Goal: Task Accomplishment & Management: Manage account settings

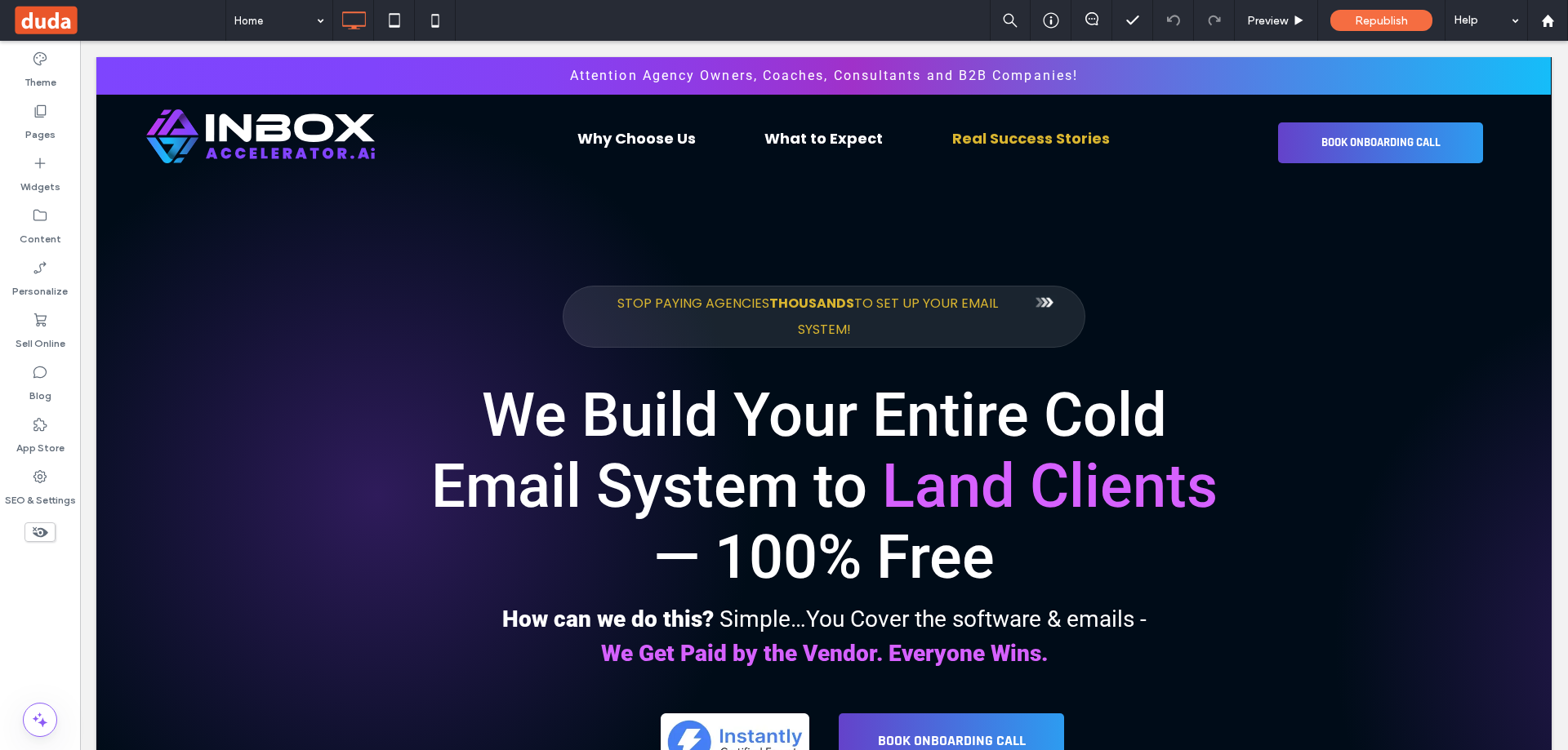
click at [527, 10] on div "Home Preview Republish Help" at bounding box center [896, 20] width 1343 height 41
click at [593, 13] on div "Home Preview Republish Help" at bounding box center [896, 20] width 1343 height 41
click at [46, 472] on icon at bounding box center [39, 476] width 16 height 16
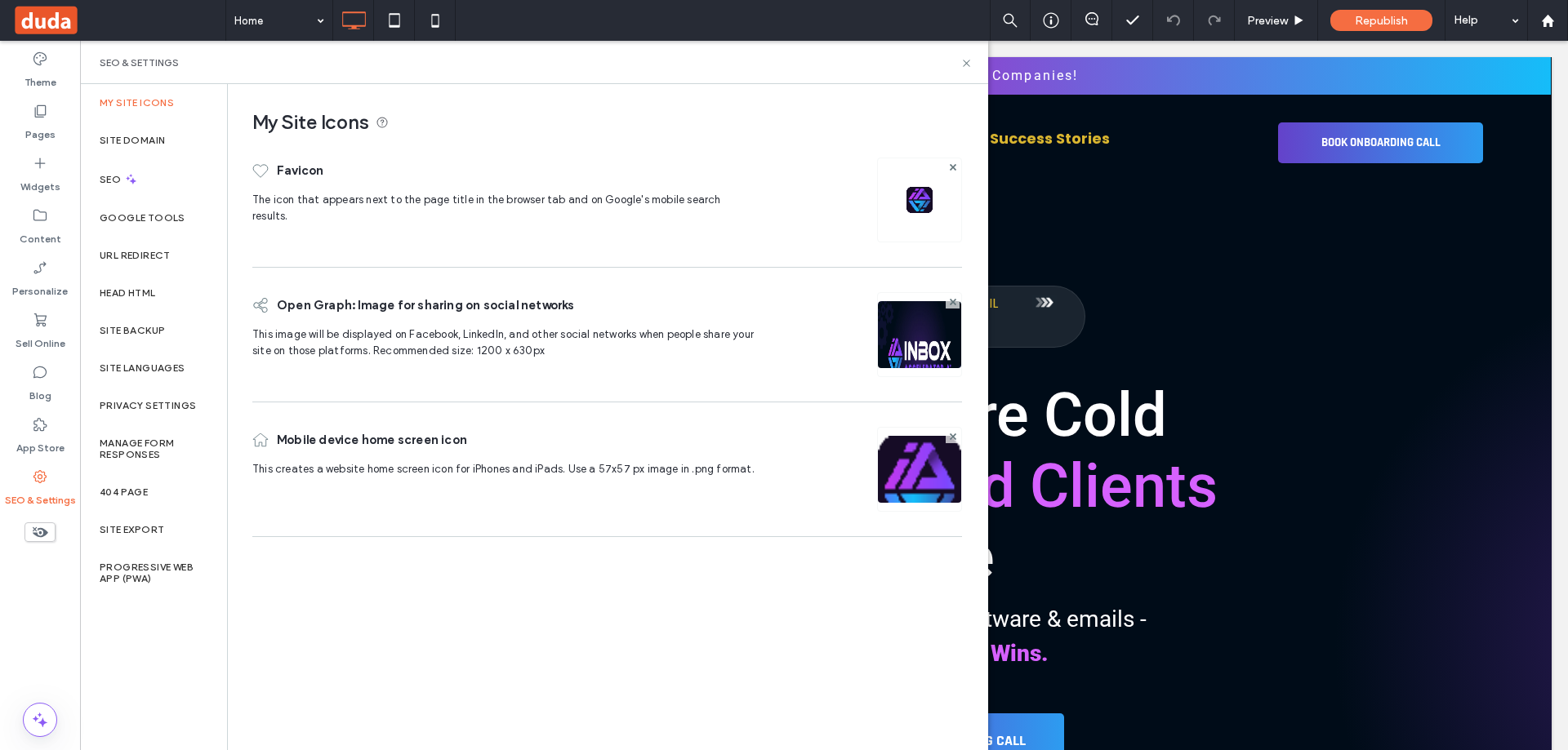
click at [624, 10] on div "Home Preview Republish Help" at bounding box center [896, 20] width 1343 height 41
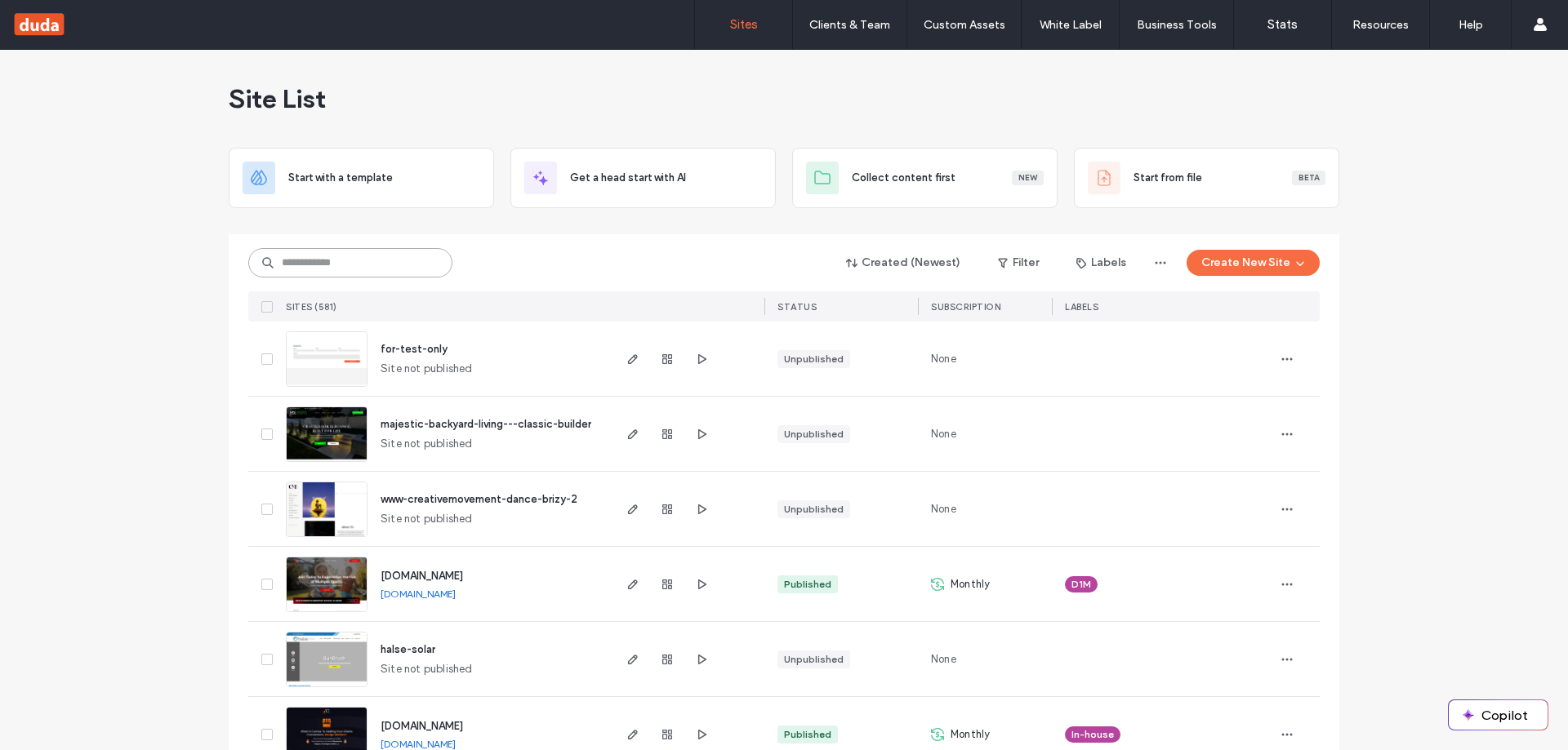
click at [329, 267] on input at bounding box center [350, 262] width 204 height 30
type input "****"
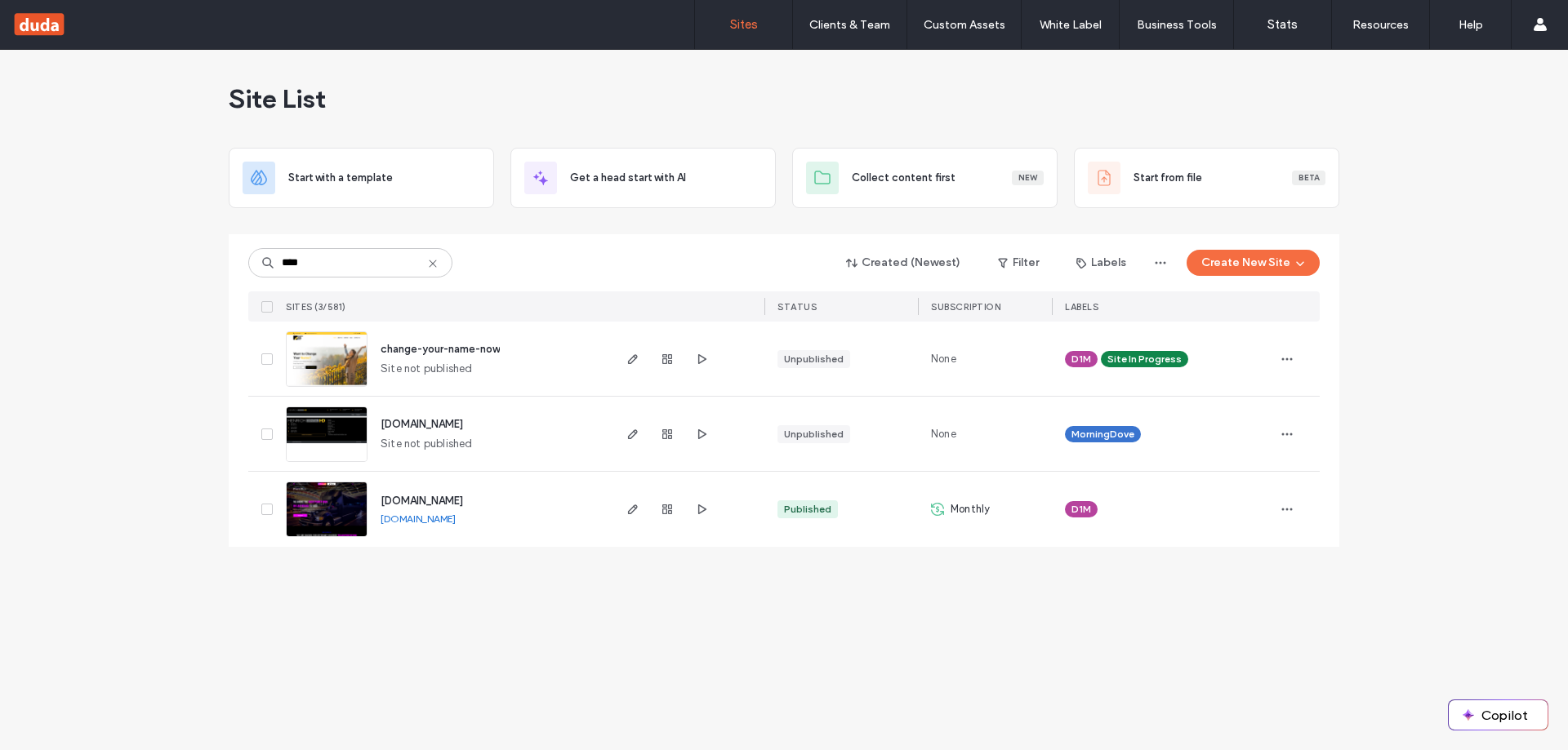
click at [455, 518] on link "www.yourvegaspartybus.com" at bounding box center [418, 518] width 75 height 12
click at [631, 506] on icon "button" at bounding box center [633, 510] width 13 height 13
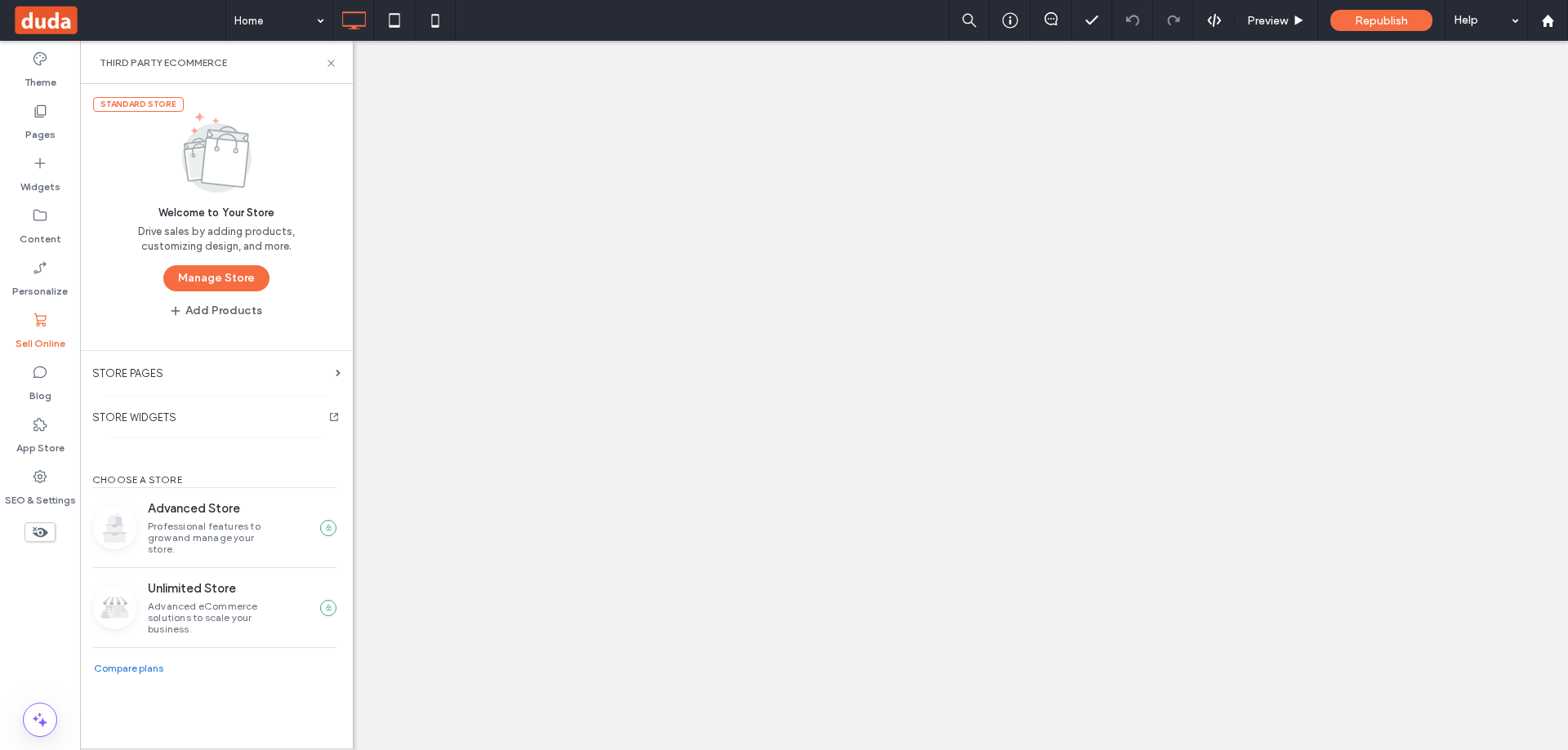
click at [235, 273] on button "Manage Store" at bounding box center [216, 278] width 106 height 26
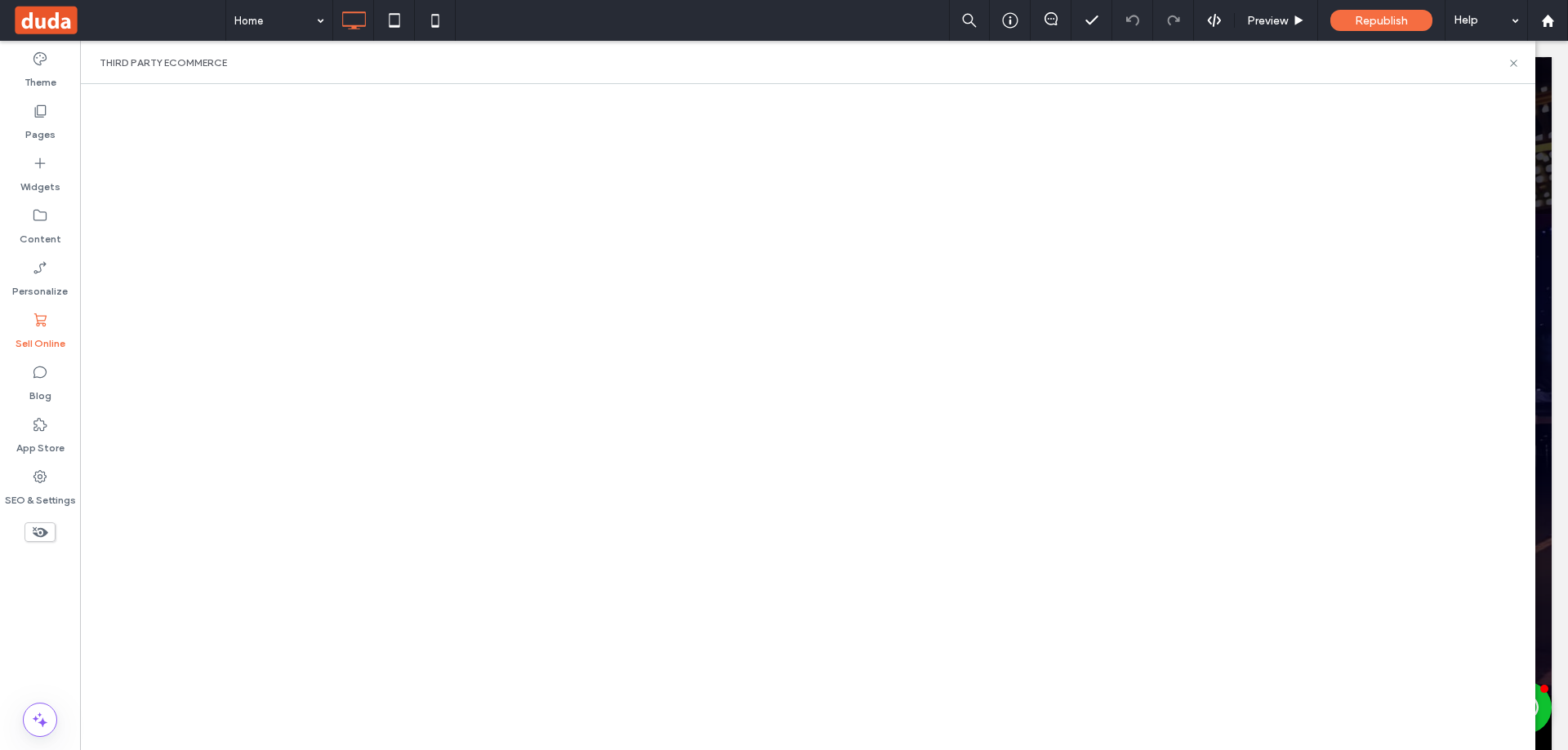
click at [575, 6] on div "Home Preview Republish Help" at bounding box center [896, 20] width 1343 height 41
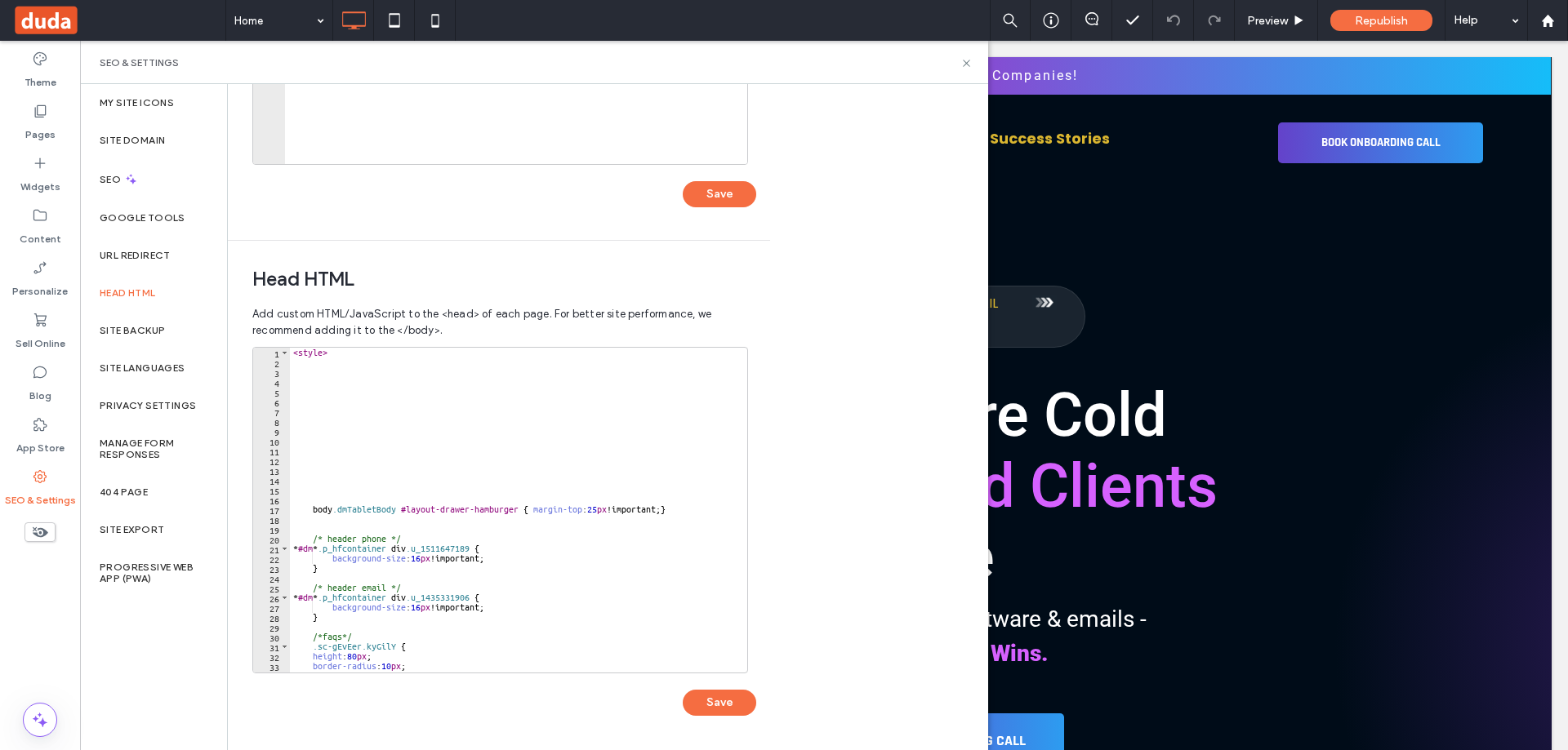
click at [293, 353] on div "< style > body .dmTabletBody #layout-drawer-hamburger { margin-top : 25 px !imp…" at bounding box center [512, 519] width 445 height 344
type textarea "*******"
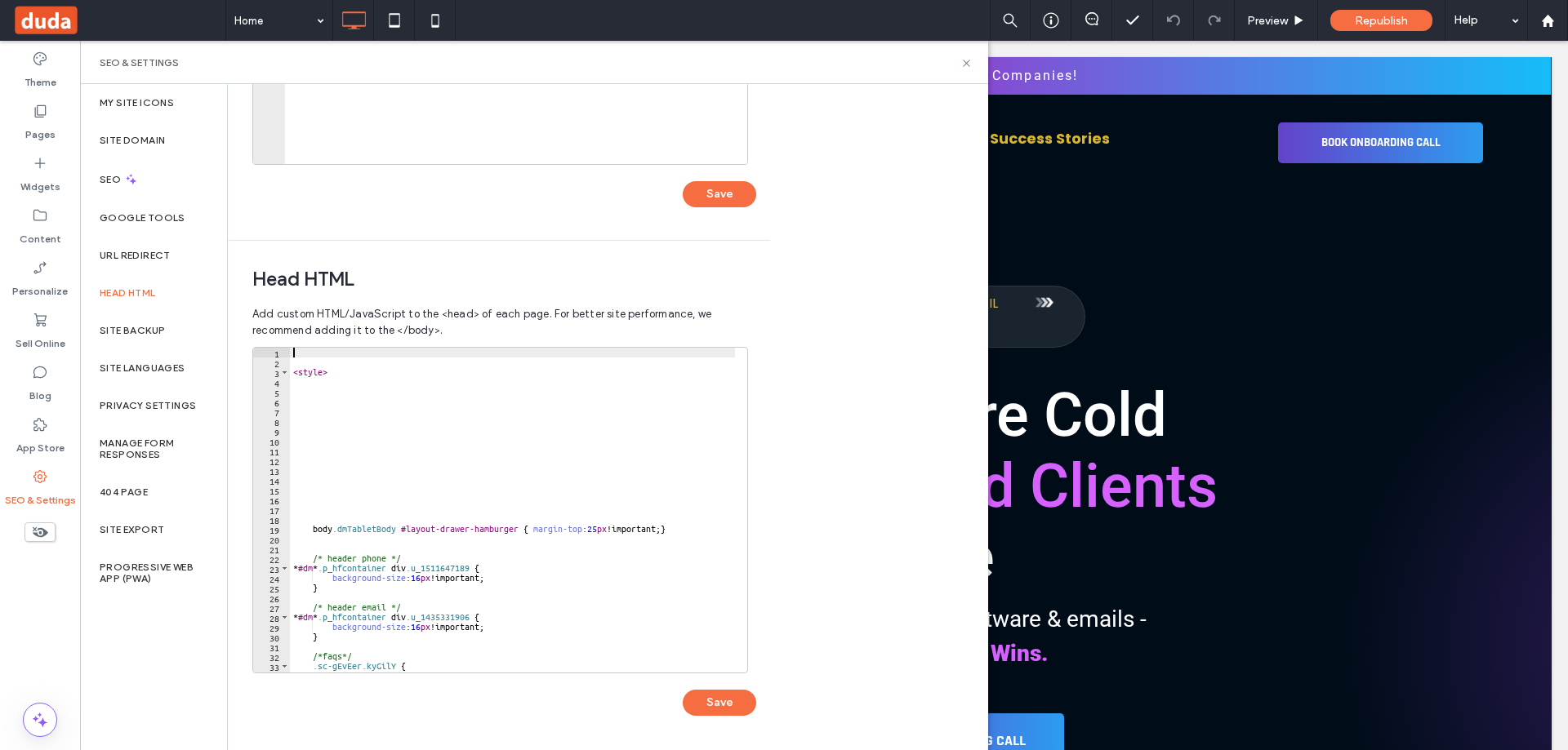
paste textarea "*********"
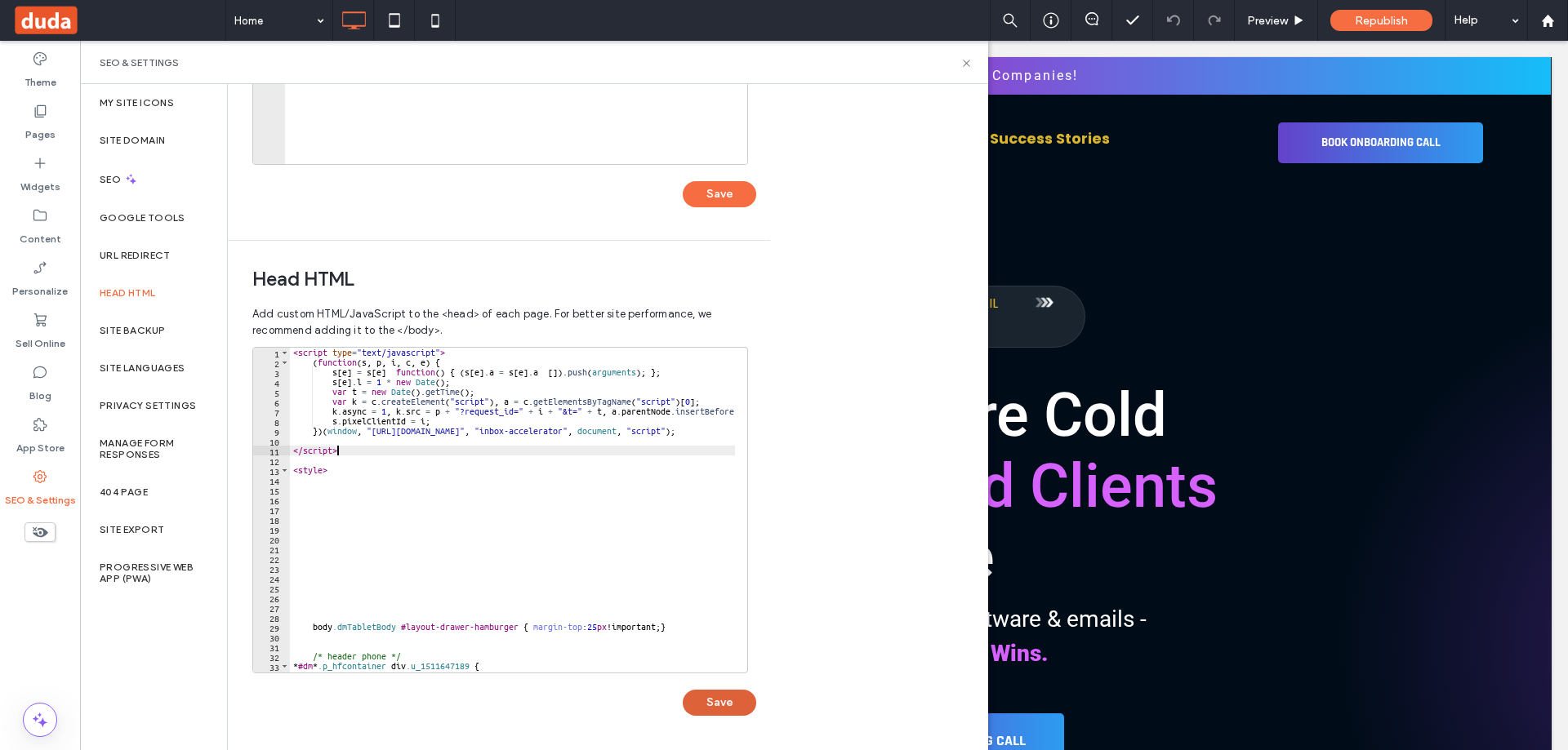
type textarea "*********"
click at [727, 701] on button "Save" at bounding box center [719, 702] width 73 height 26
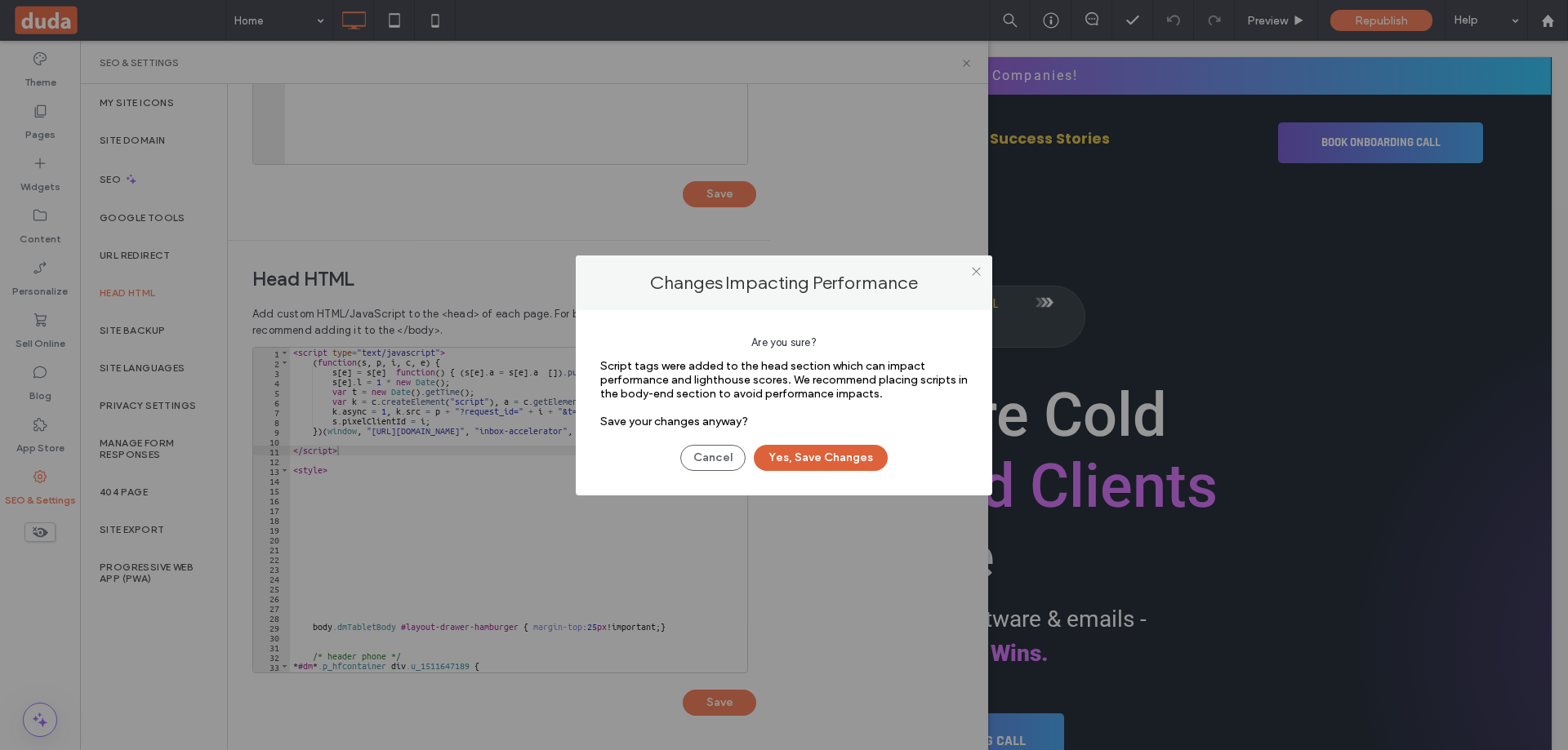
click at [809, 461] on button "Yes, Save Changes" at bounding box center [821, 457] width 134 height 26
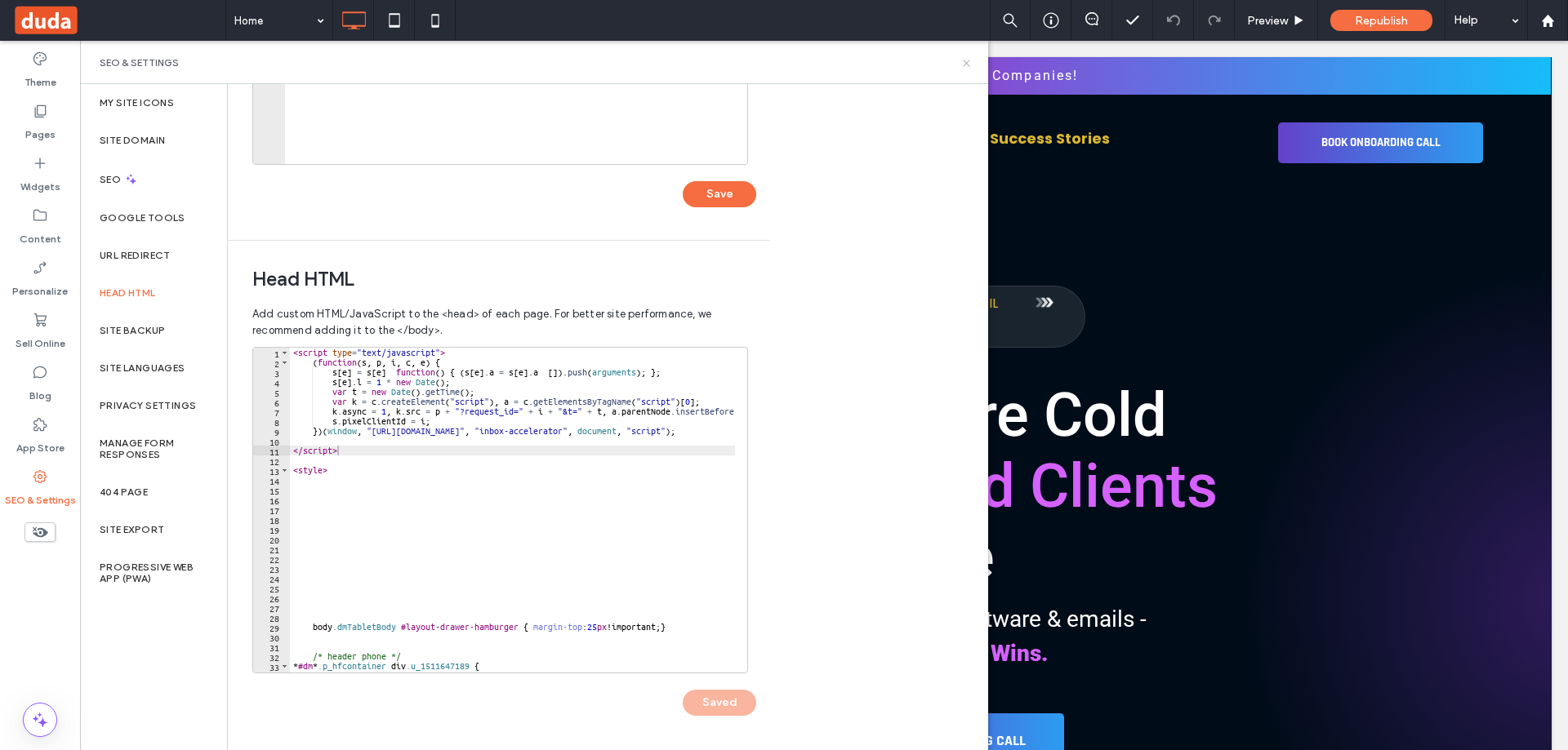
click at [965, 62] on use at bounding box center [966, 62] width 7 height 7
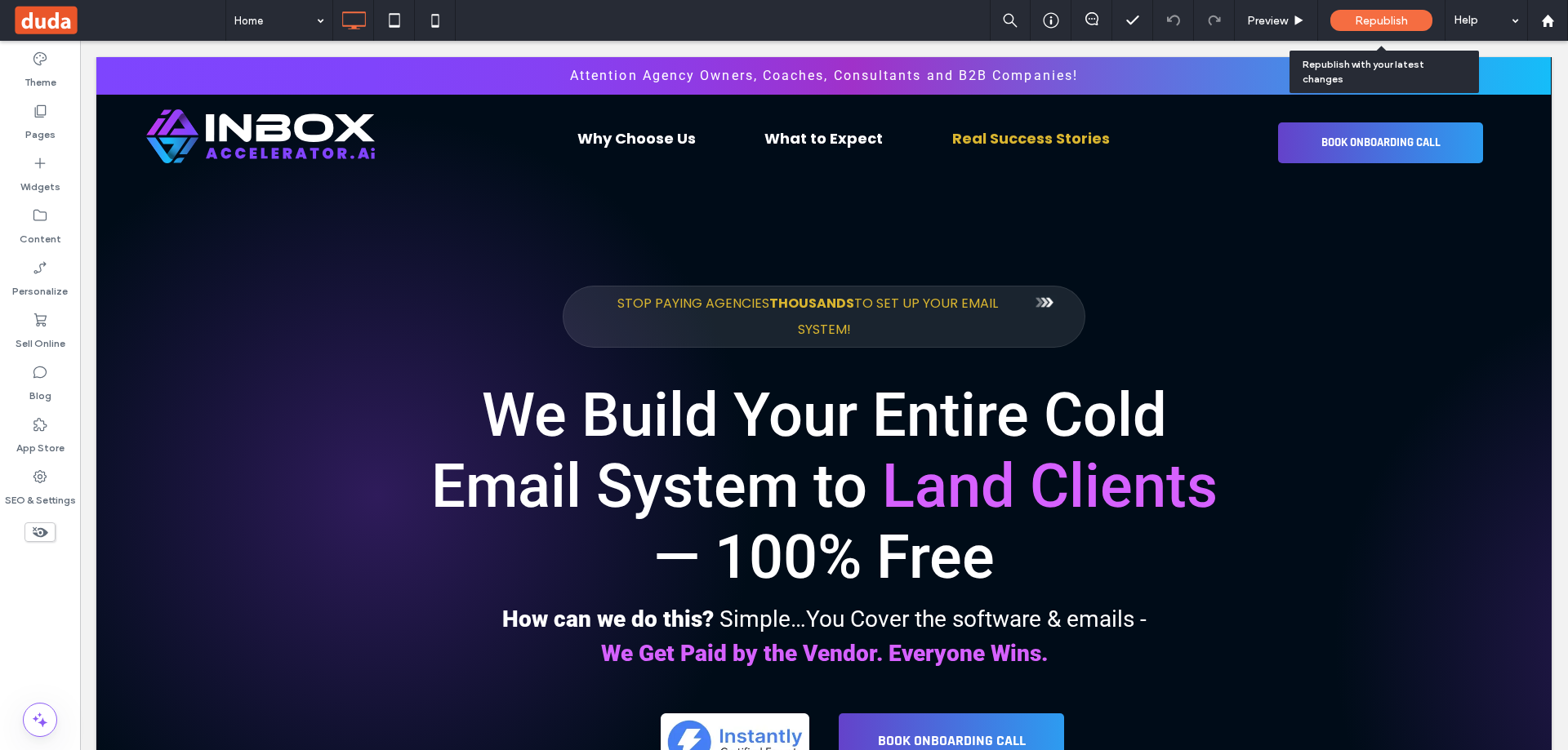
click at [1390, 25] on span "Republish" at bounding box center [1381, 21] width 53 height 14
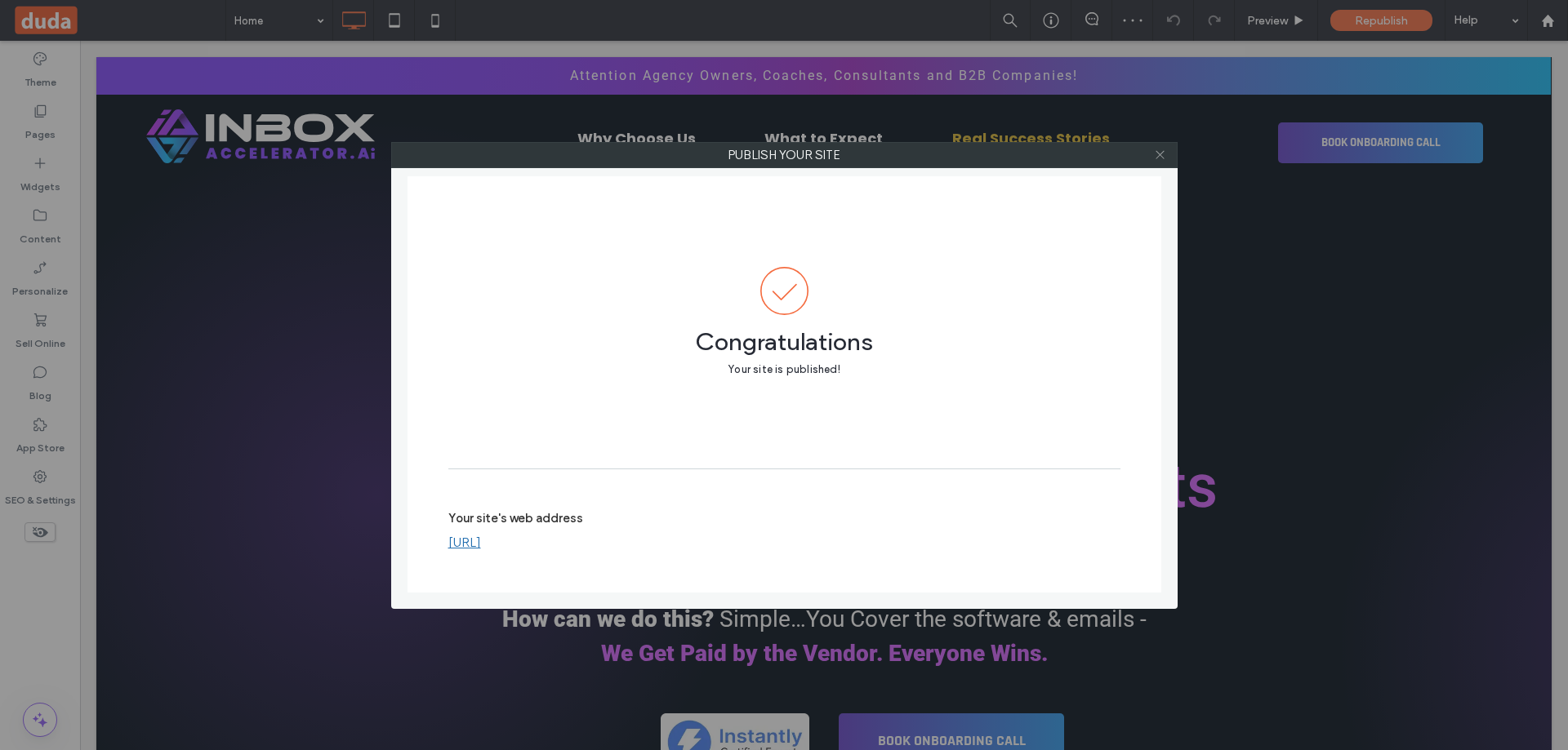
click at [1157, 154] on icon at bounding box center [1160, 155] width 12 height 12
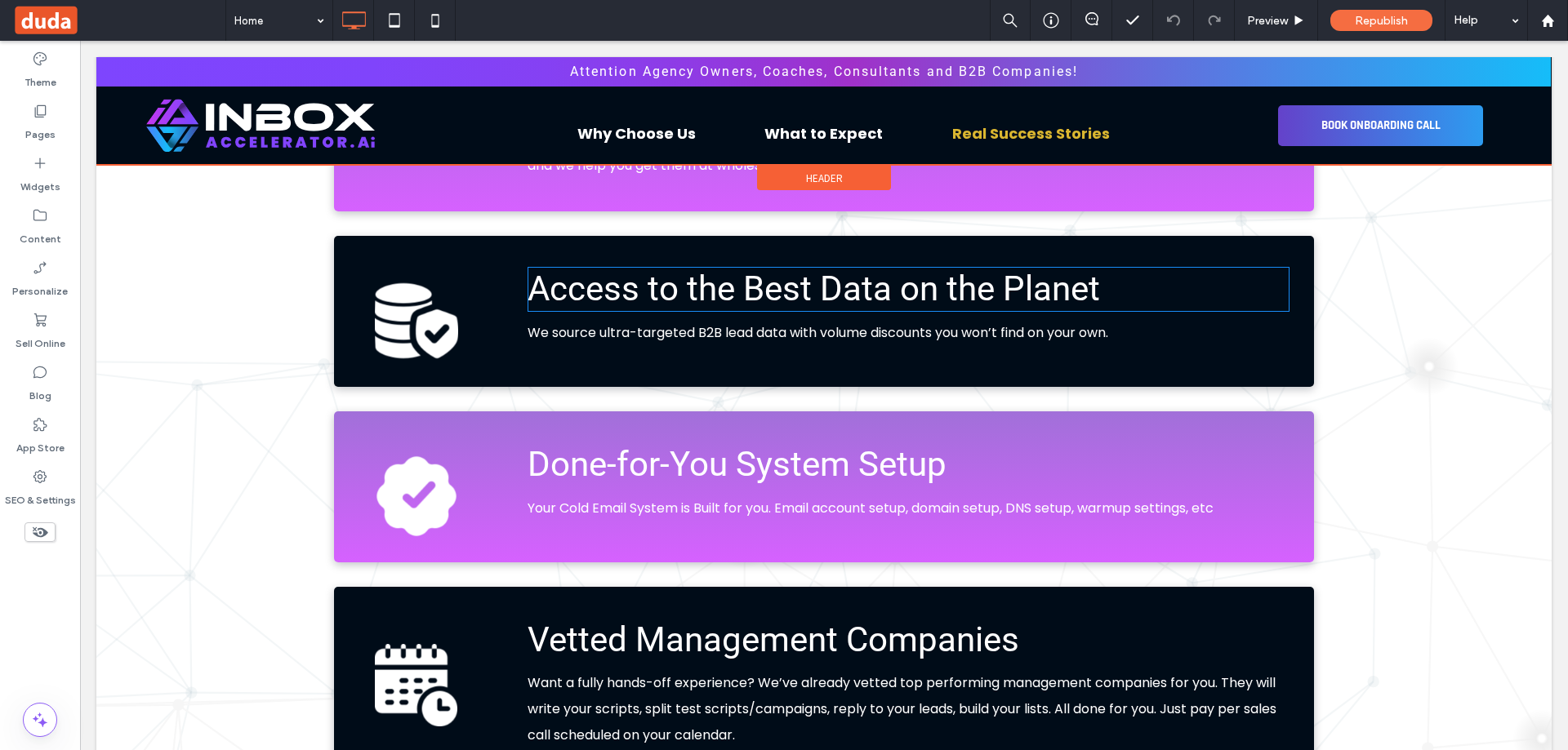
scroll to position [1633, 0]
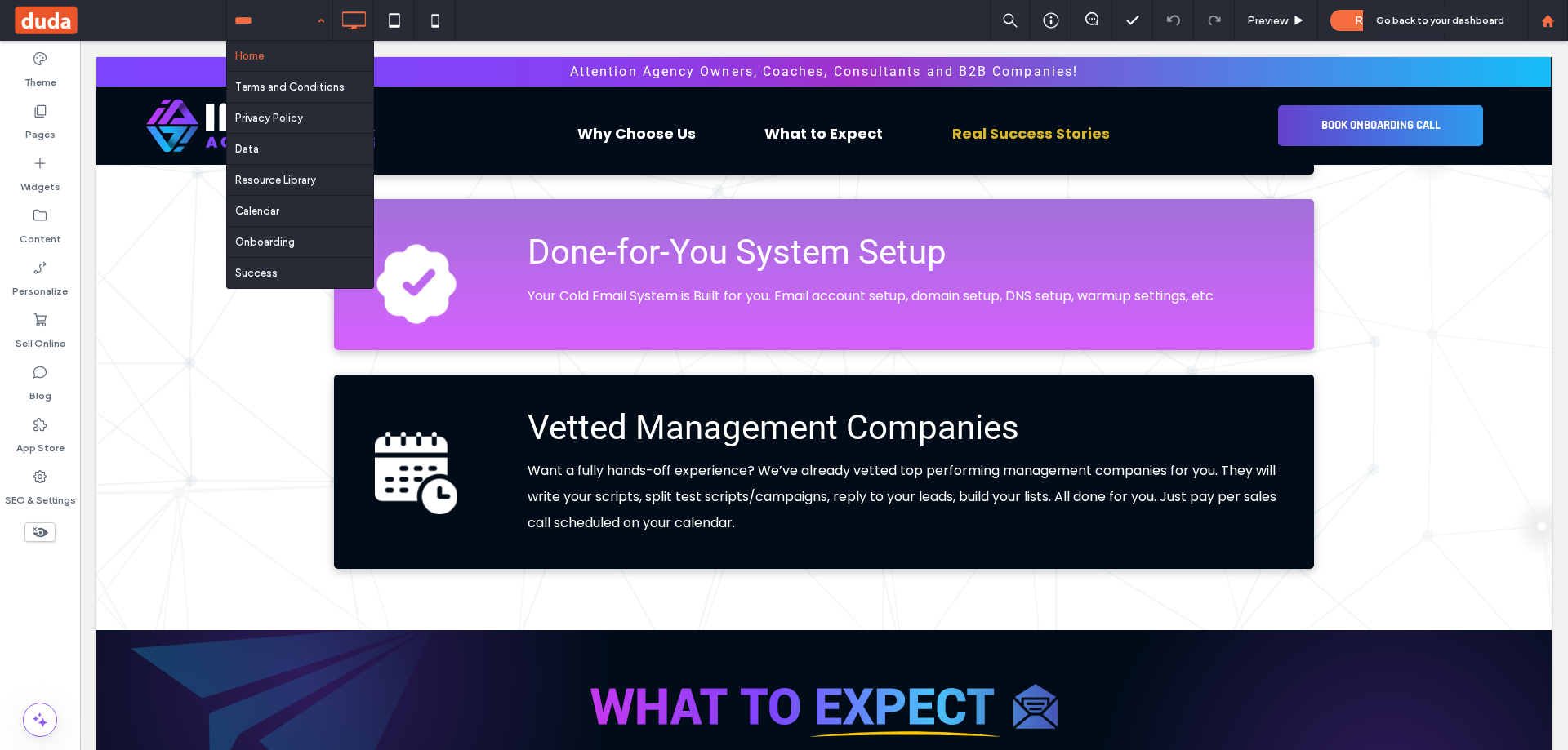
click at [1546, 21] on use at bounding box center [1546, 20] width 12 height 12
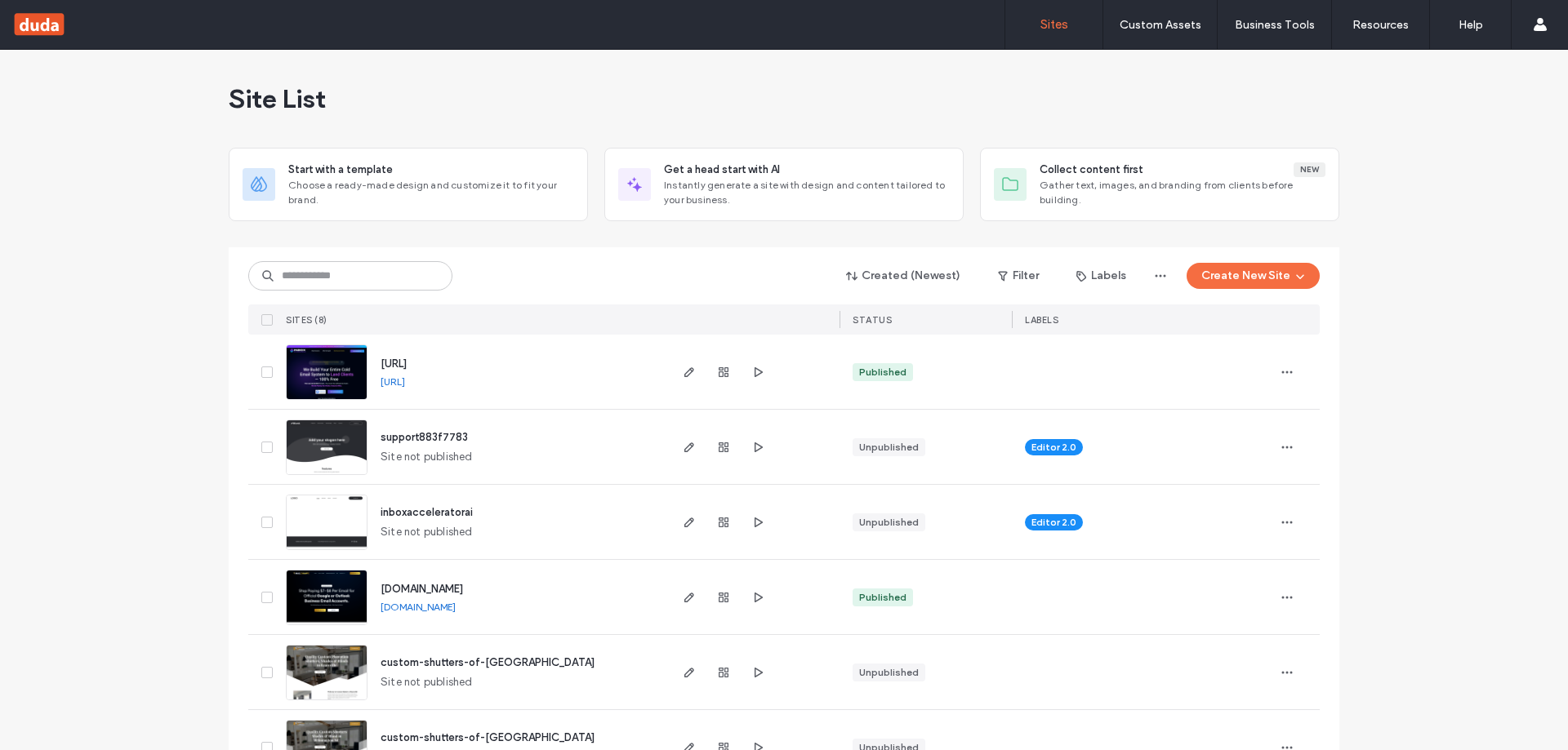
drag, startPoint x: 430, startPoint y: 91, endPoint x: 361, endPoint y: 274, distance: 195.6
click at [430, 95] on div "Site List" at bounding box center [784, 98] width 1111 height 98
click at [357, 266] on input at bounding box center [350, 276] width 204 height 30
type input "******"
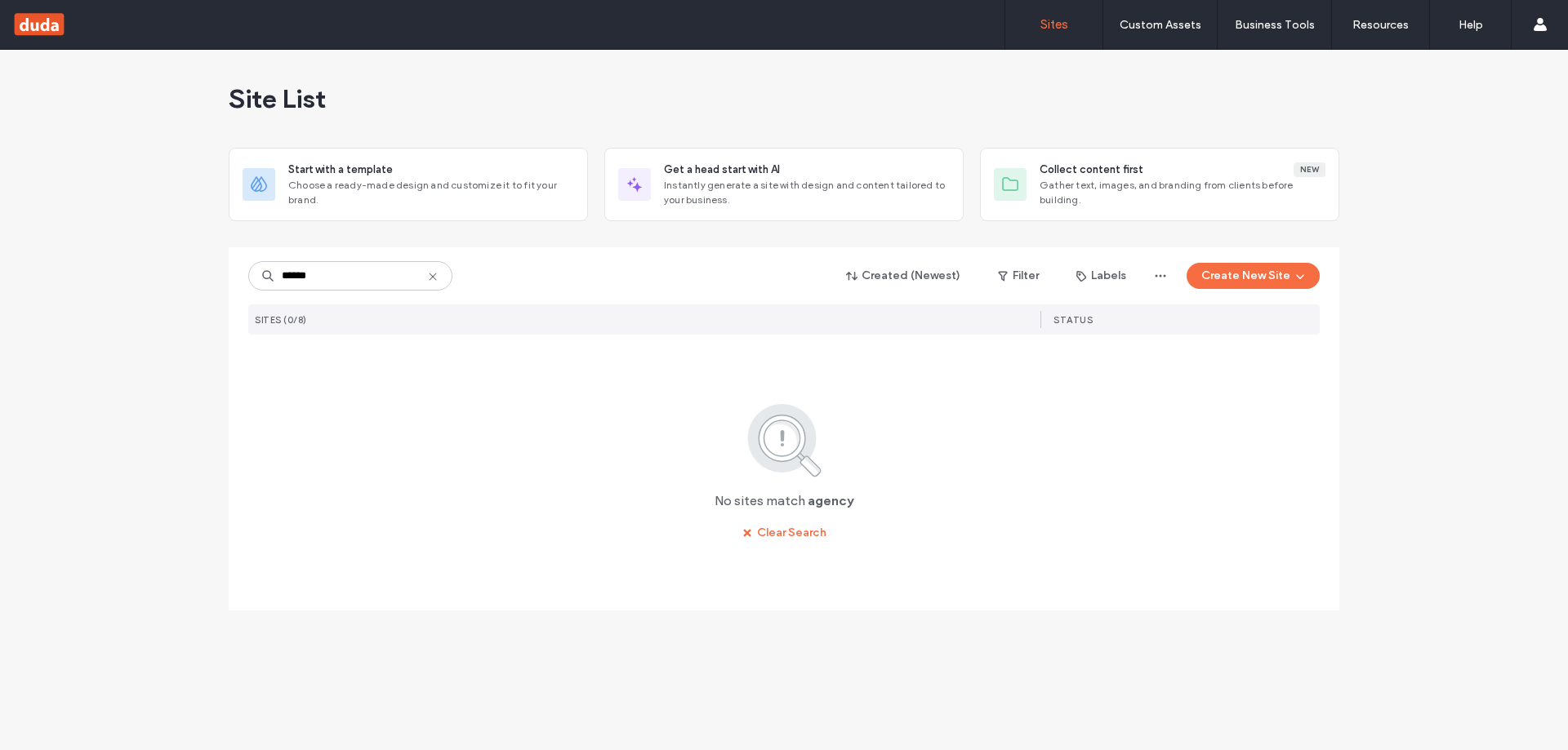
click at [429, 276] on icon at bounding box center [433, 277] width 13 height 13
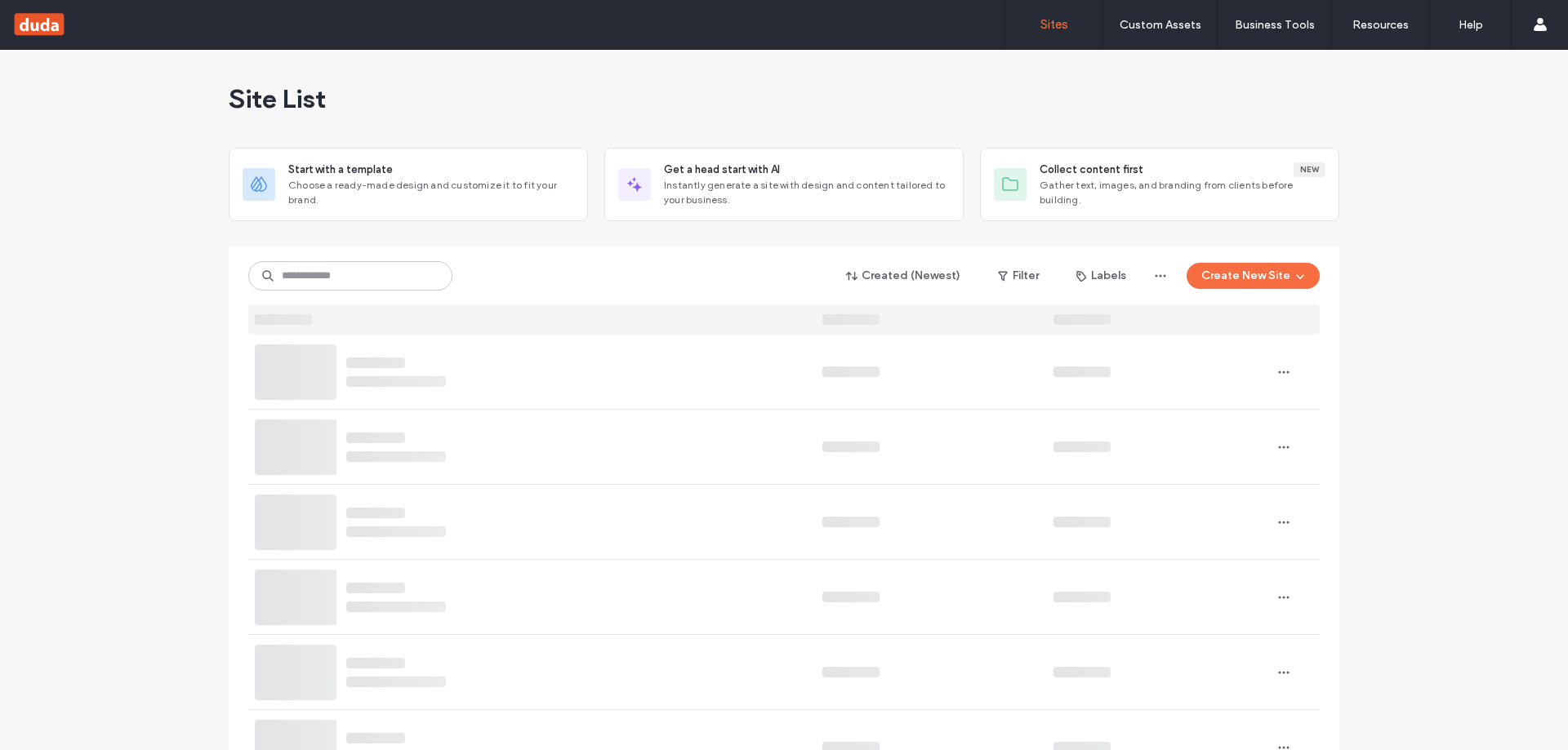
click at [454, 109] on div "Site List" at bounding box center [784, 98] width 1111 height 98
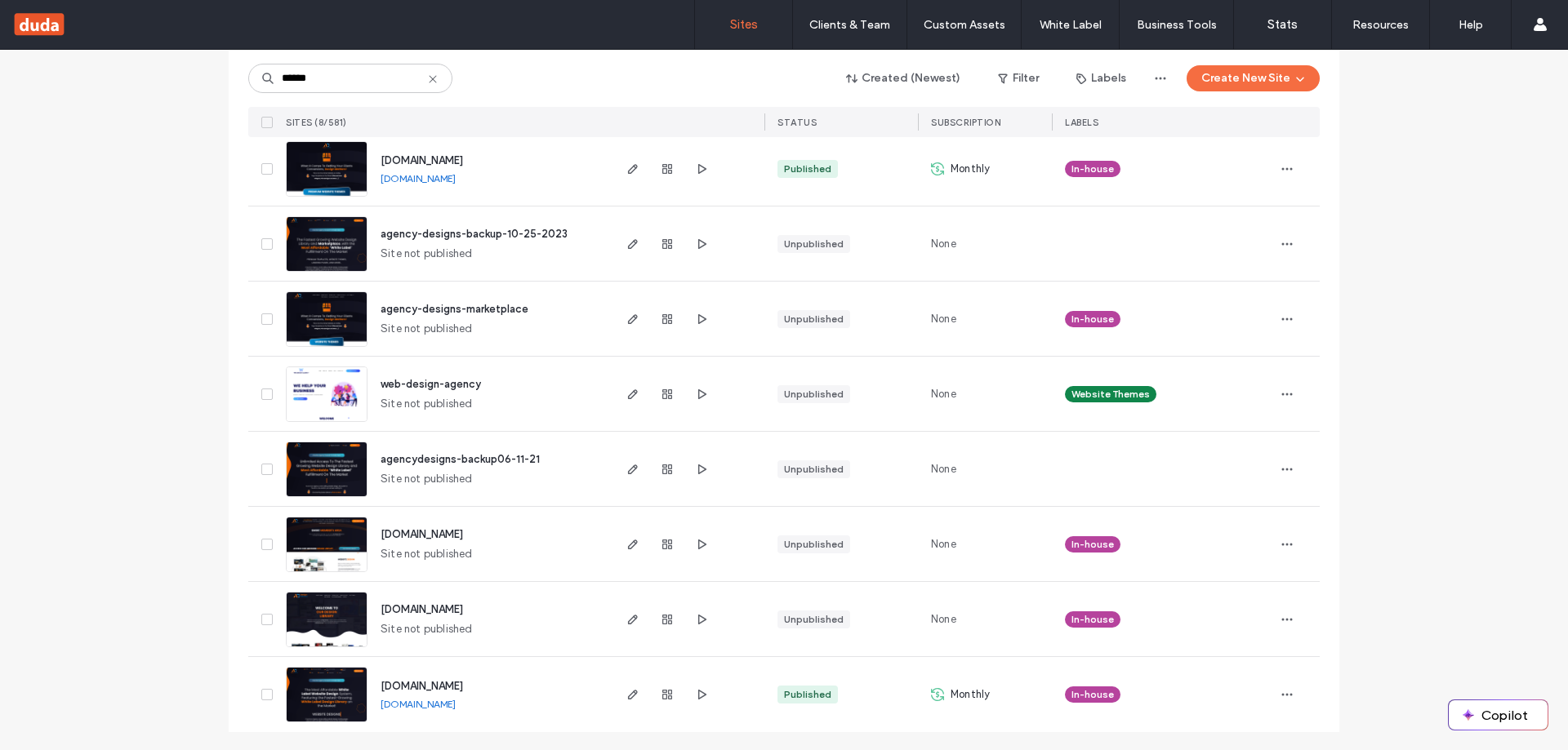
scroll to position [192, 0]
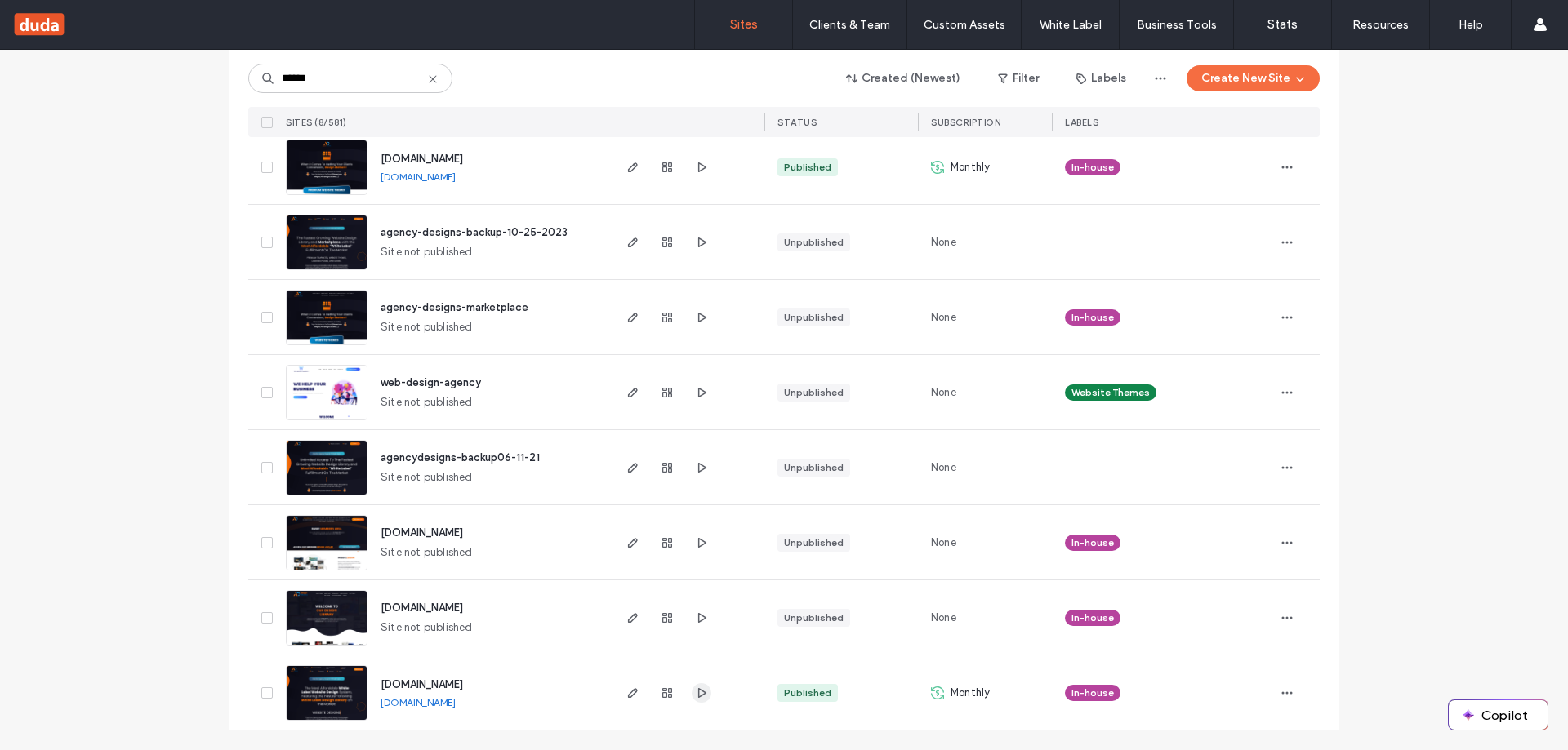
click at [699, 698] on use "button" at bounding box center [702, 693] width 9 height 10
click at [626, 693] on icon "button" at bounding box center [633, 694] width 13 height 13
click at [68, 302] on div "Site List Start with a template Get a head start with AI Collect content first …" at bounding box center [784, 303] width 1568 height 892
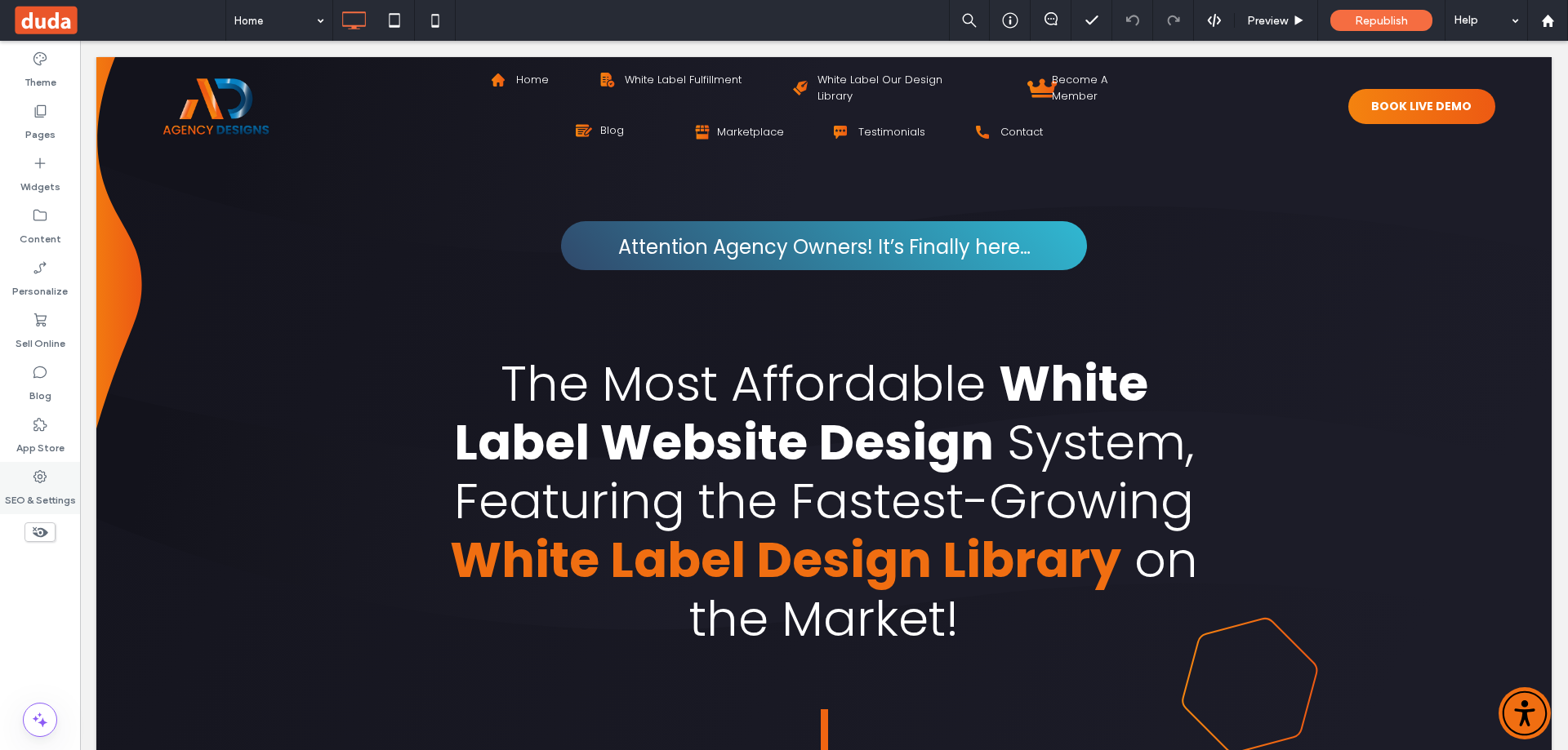
click at [30, 490] on label "SEO & Settings" at bounding box center [40, 496] width 71 height 23
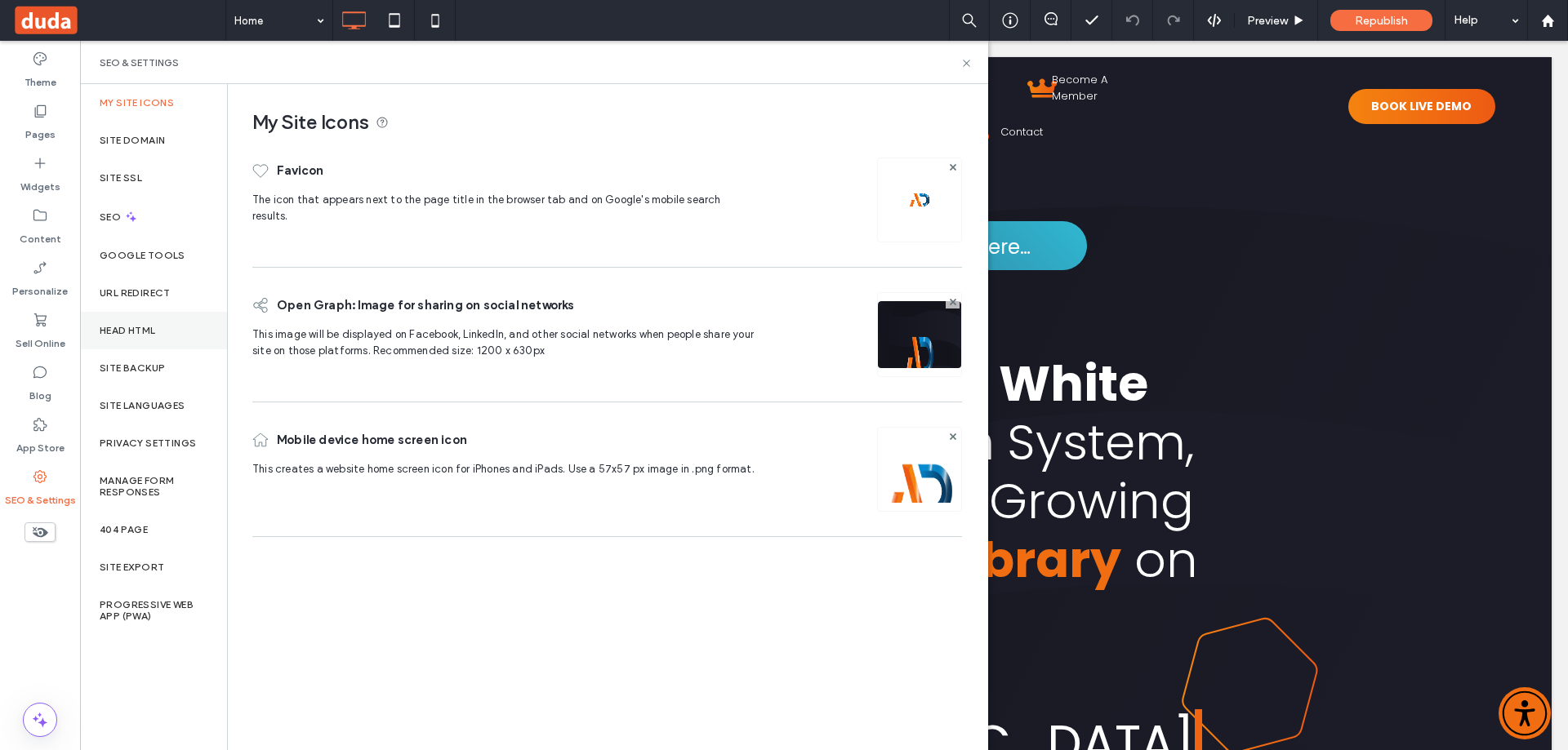
click at [148, 326] on label "Head HTML" at bounding box center [127, 331] width 56 height 11
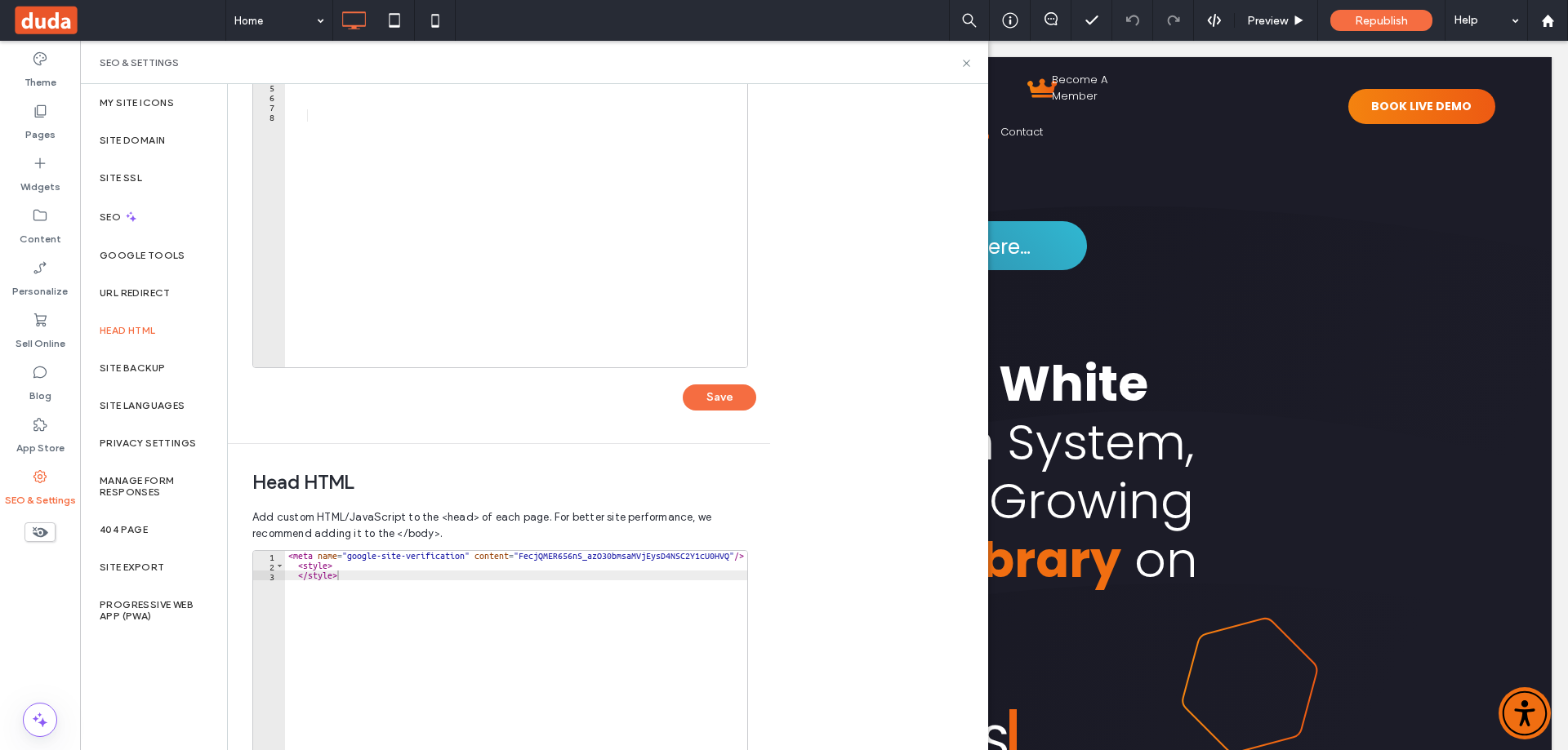
scroll to position [368, 0]
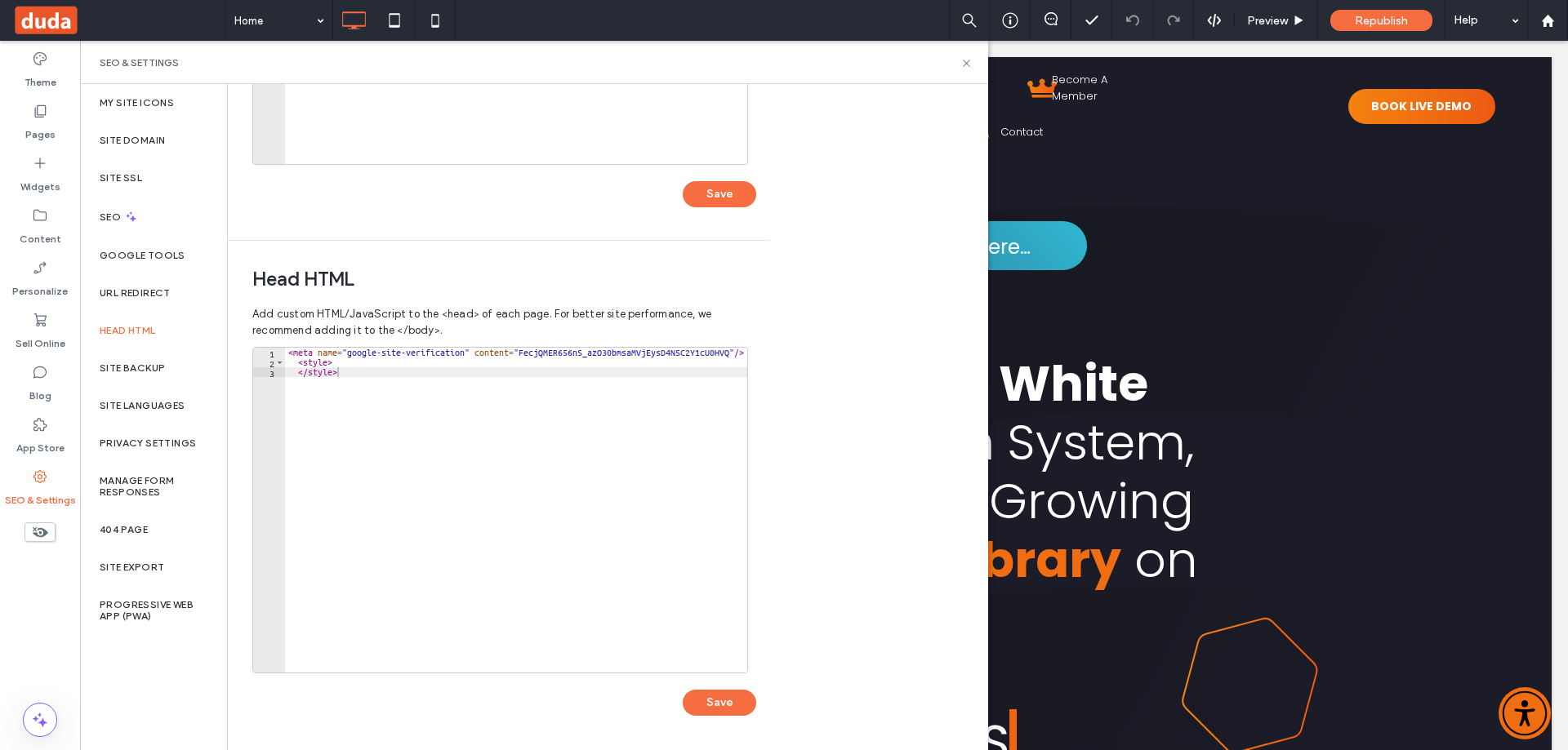
click at [442, 417] on div "< meta name = "google-site-verification" content = "FecjQMER656nS_azO30bmsaMVjE…" at bounding box center [516, 513] width 462 height 332
click at [387, 369] on div "< meta name = "google-site-verification" content = "FecjQMER656nS_azO30bmsaMVjE…" at bounding box center [516, 519] width 462 height 344
drag, startPoint x: 289, startPoint y: 351, endPoint x: 295, endPoint y: 362, distance: 12.5
click at [289, 350] on div "< meta name = "google-site-verification" content = "FecjQMER656nS_azO30bmsaMVjE…" at bounding box center [516, 519] width 462 height 344
type textarea "**********"
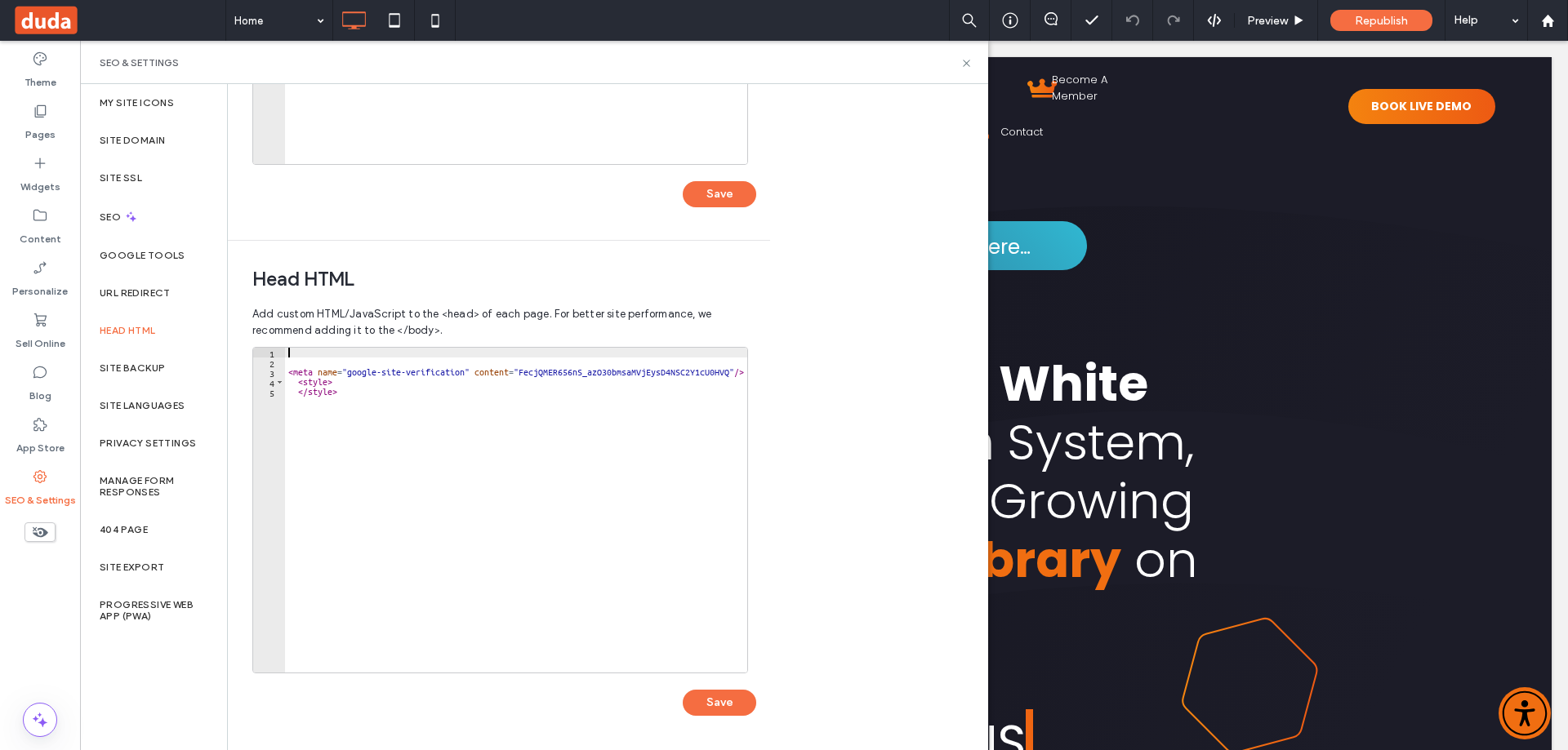
paste textarea "*********"
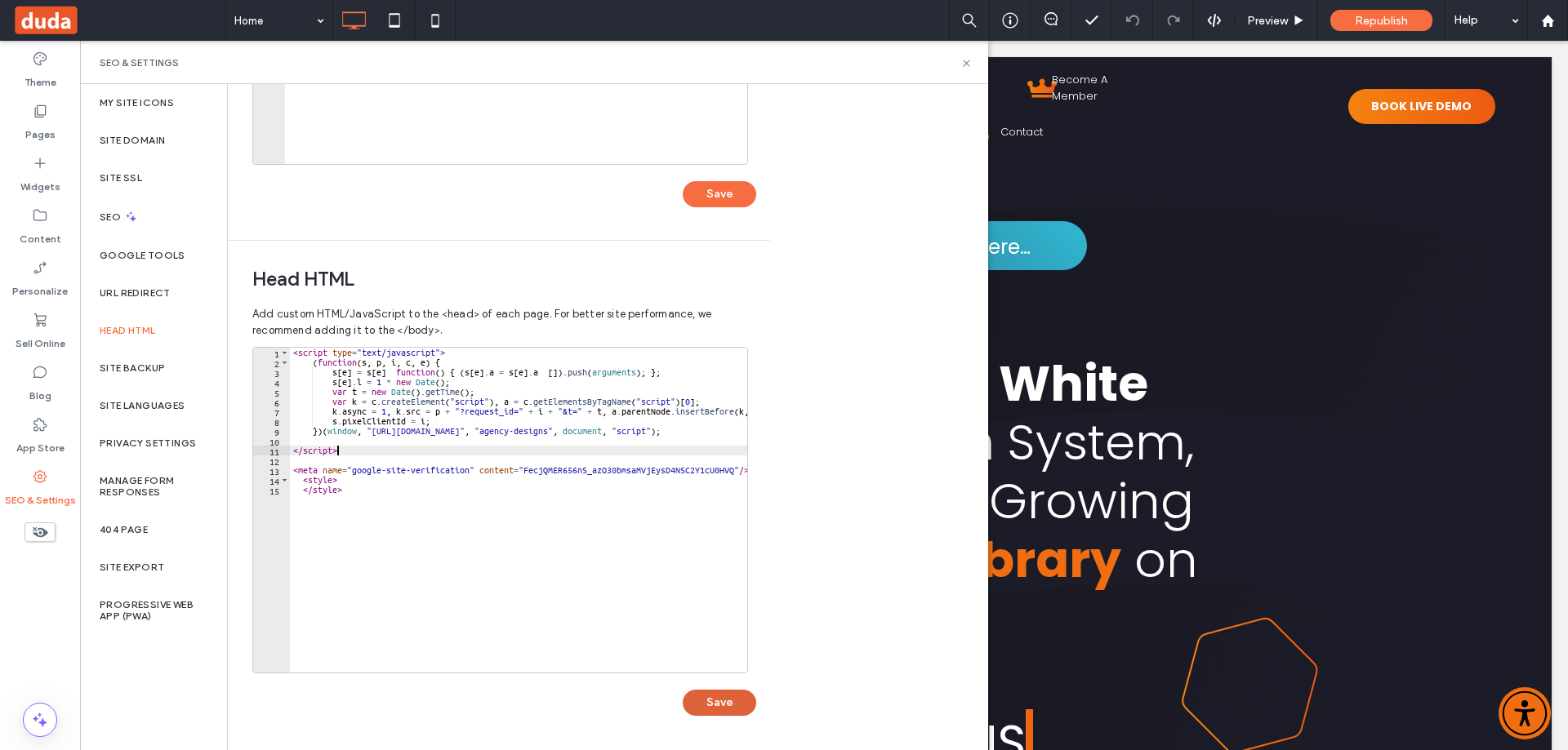
type textarea "*********"
click at [704, 698] on button "Save" at bounding box center [719, 702] width 73 height 26
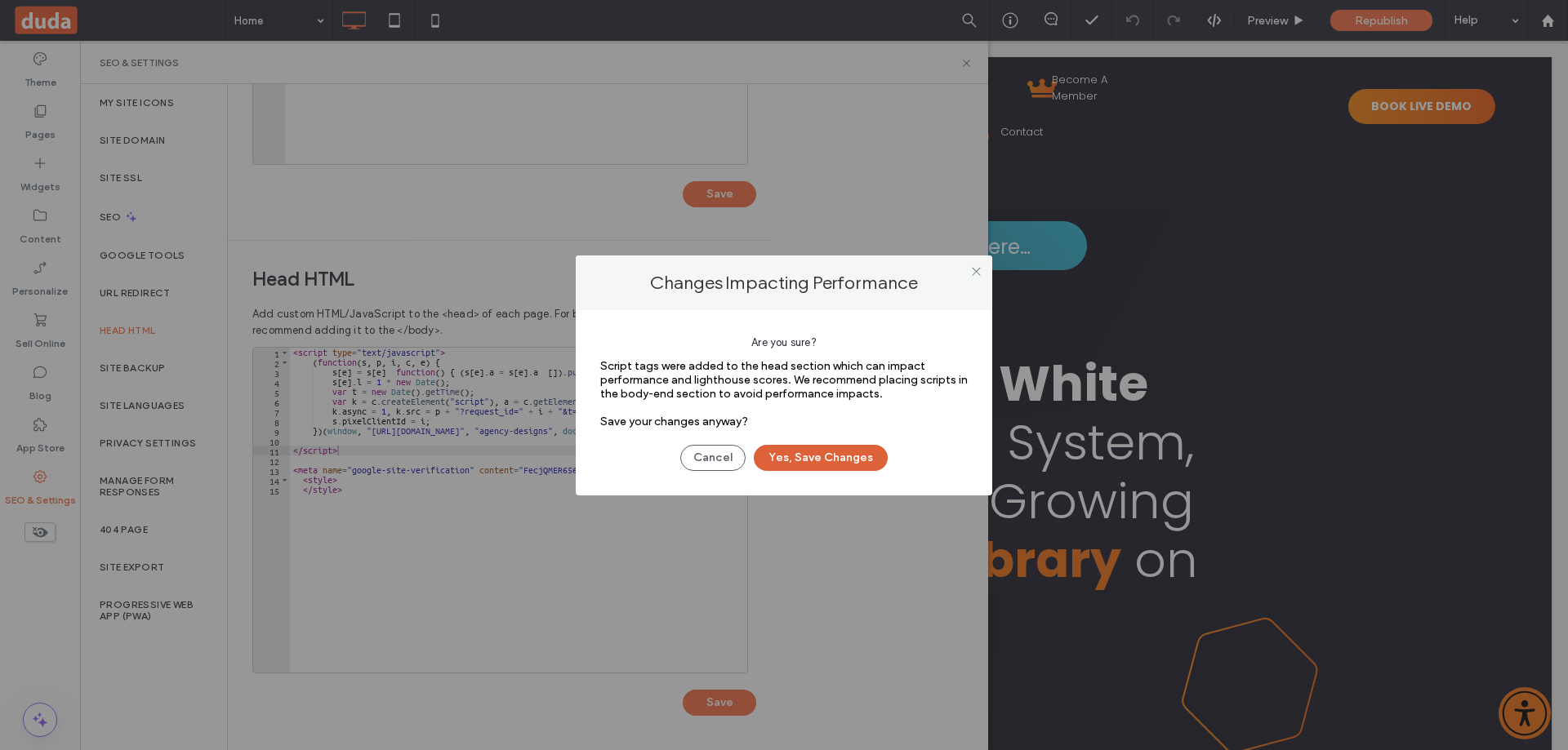
click at [804, 457] on button "Yes, Save Changes" at bounding box center [821, 457] width 134 height 26
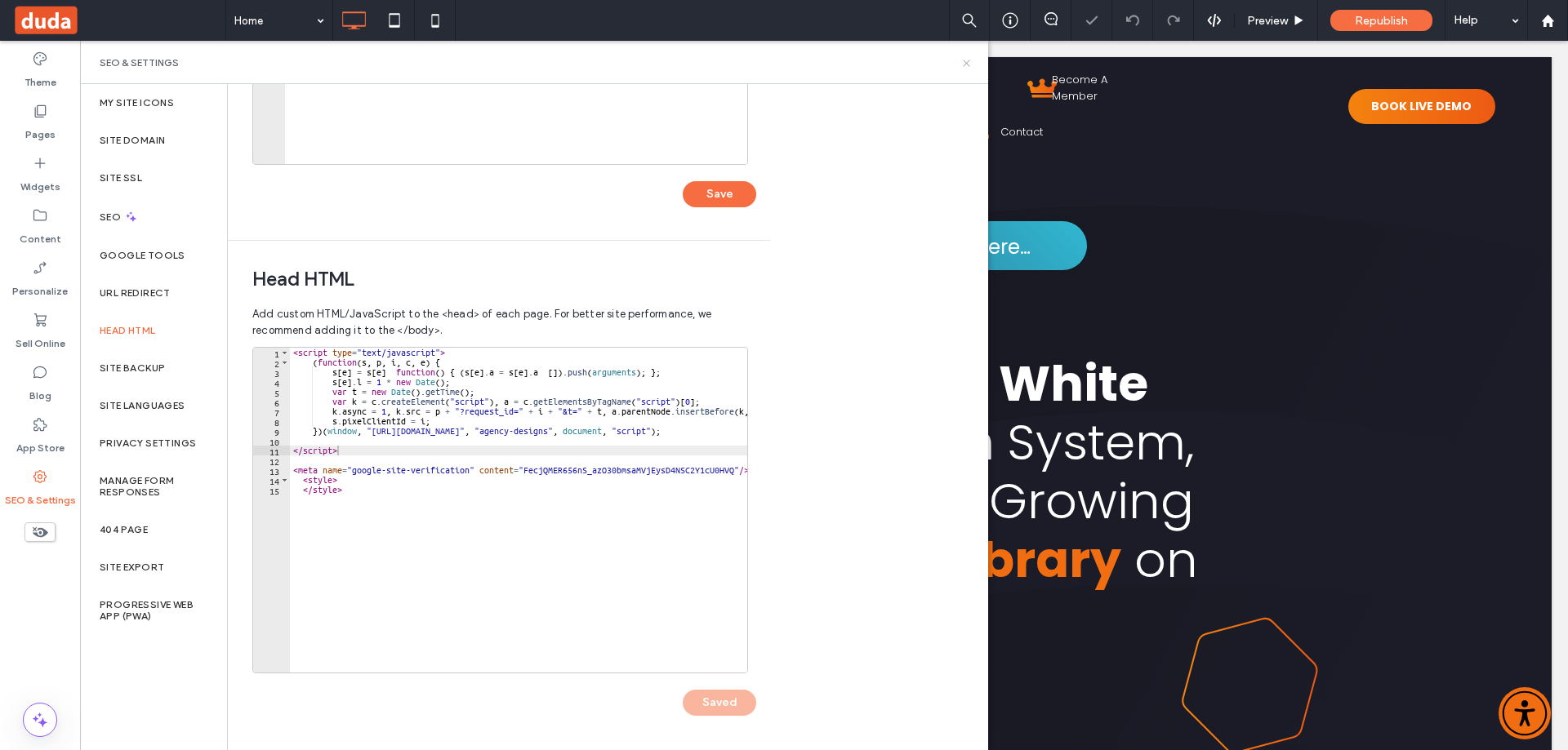
click at [967, 64] on use at bounding box center [966, 62] width 7 height 7
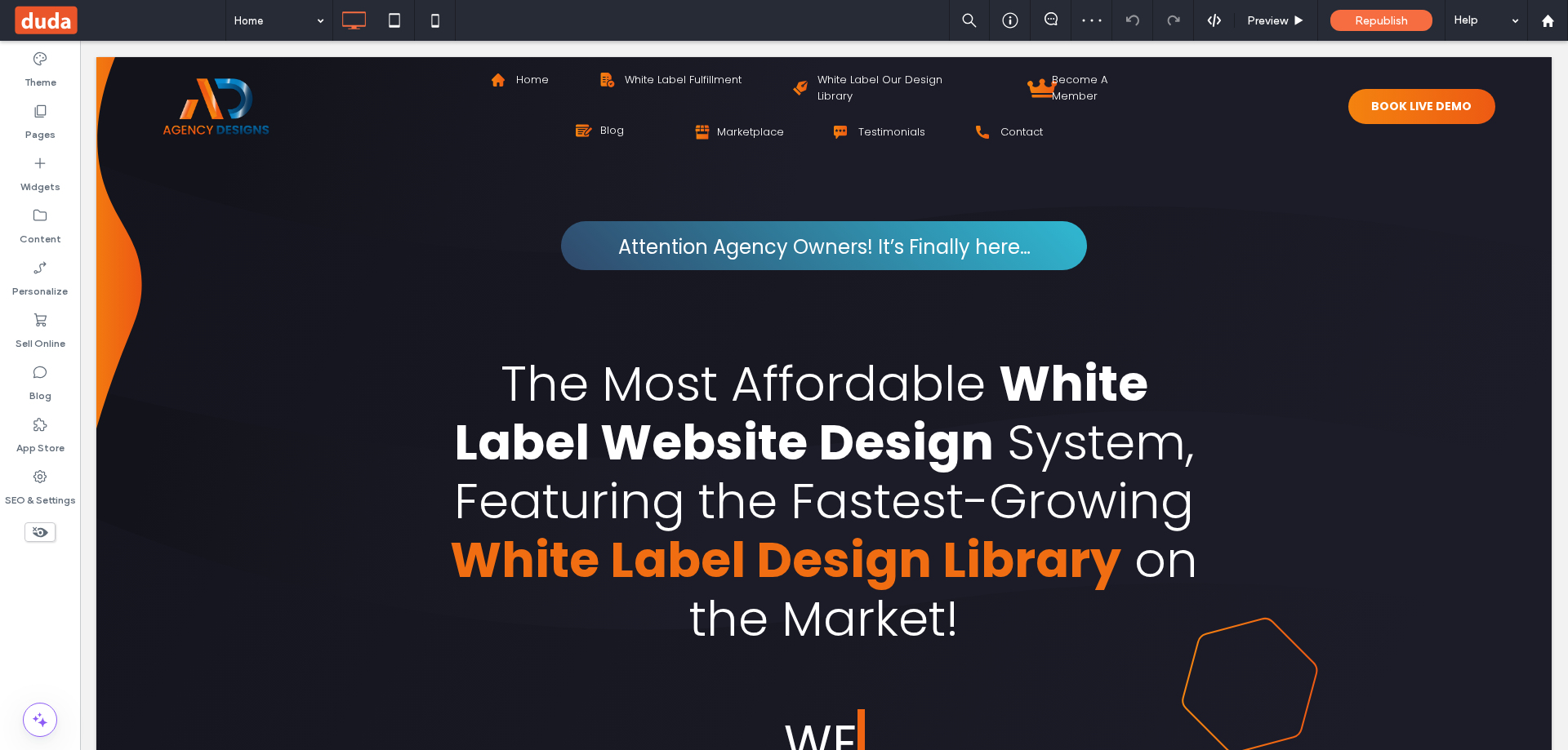
scroll to position [0, 0]
